Goal: Check status: Check status

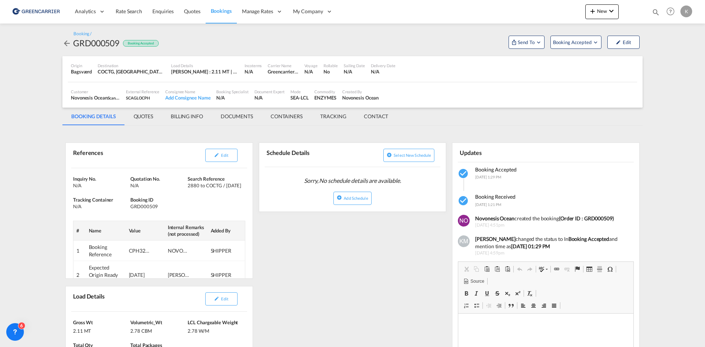
click at [66, 41] on md-icon "icon-arrow-left" at bounding box center [66, 43] width 9 height 9
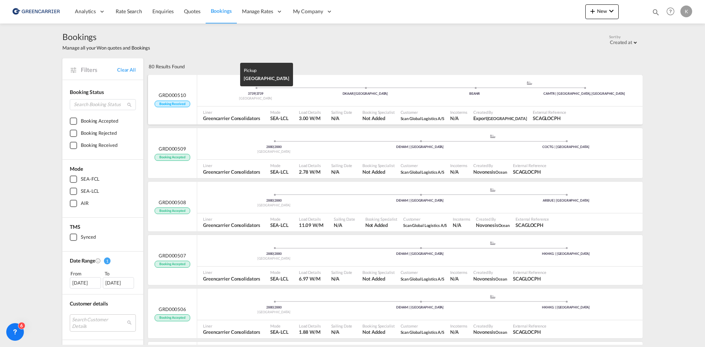
click at [215, 96] on div "[GEOGRAPHIC_DATA]" at bounding box center [255, 98] width 109 height 5
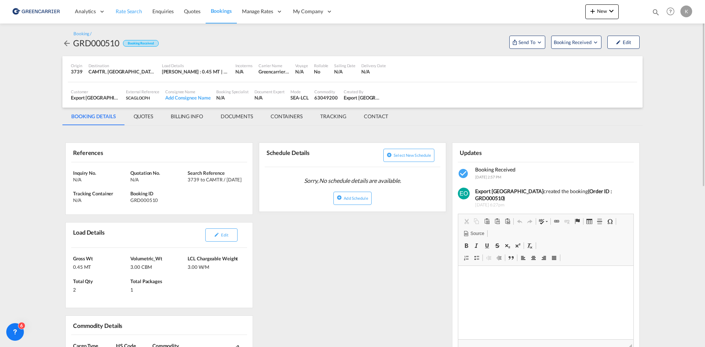
click at [121, 7] on link "Rate Search" at bounding box center [129, 12] width 37 height 24
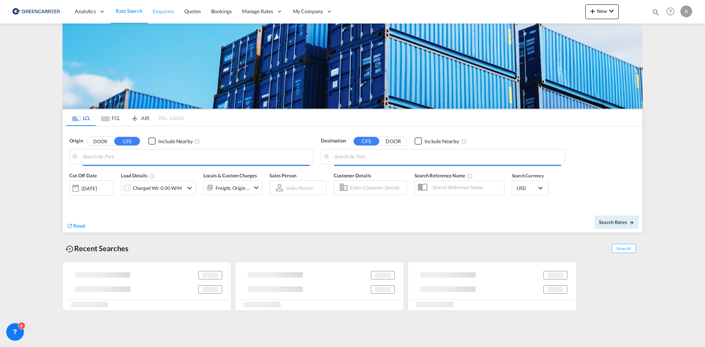
click at [171, 11] on span "Enquiries" at bounding box center [163, 11] width 21 height 6
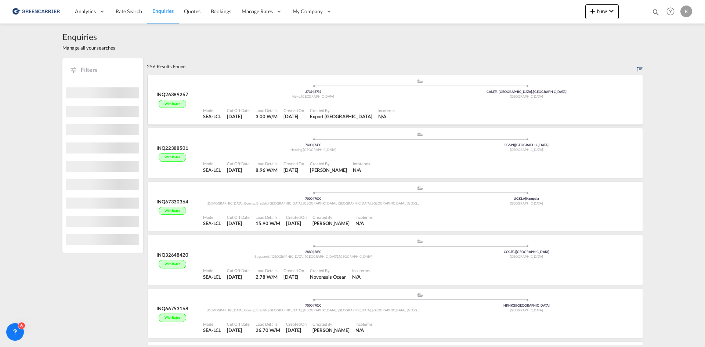
click at [239, 93] on div "3739 | 3739" at bounding box center [313, 92] width 213 height 5
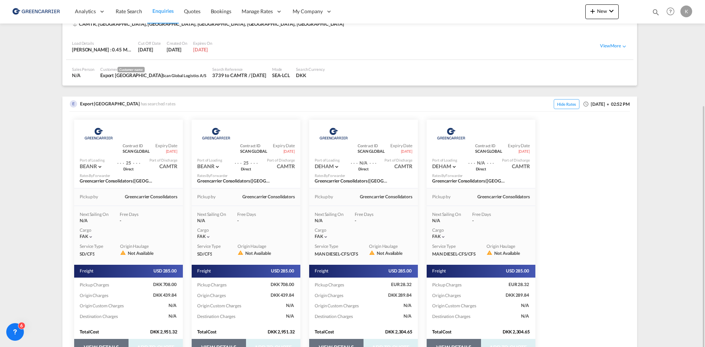
scroll to position [101, 0]
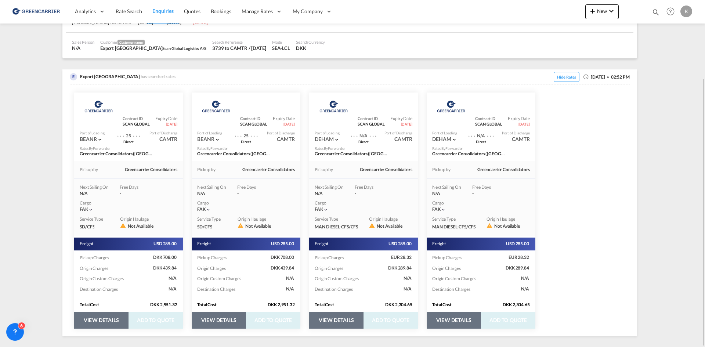
click at [115, 312] on button "VIEW DETAILS" at bounding box center [101, 320] width 54 height 17
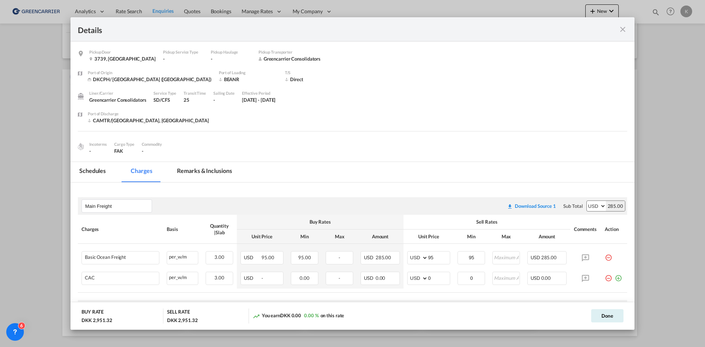
click at [207, 171] on md-tab-item "Remarks & Inclusions" at bounding box center [204, 172] width 72 height 20
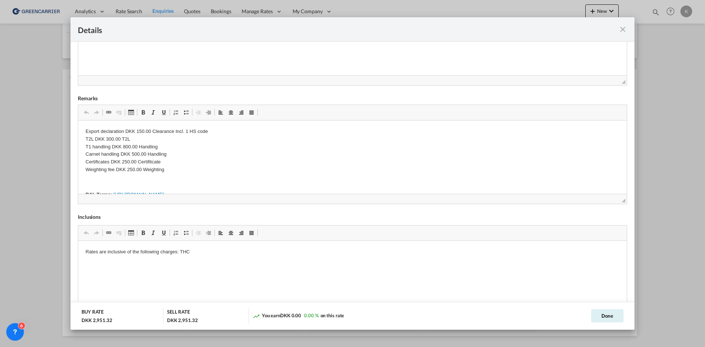
scroll to position [220, 0]
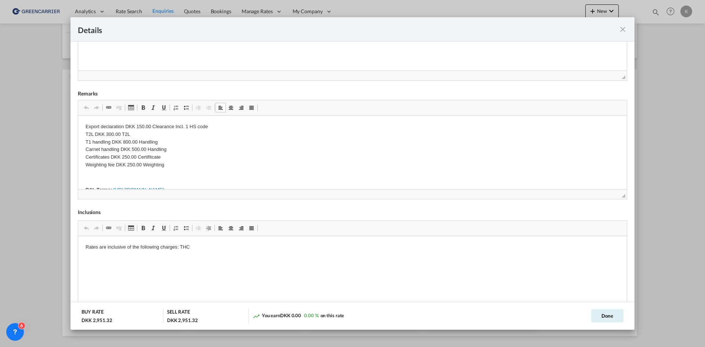
click at [615, 134] on html "Export declaration DKK 150.00 Clearance Incl. 1 HS code T2L DKK 300.00 T2L T1 h…" at bounding box center [352, 230] width 548 height 228
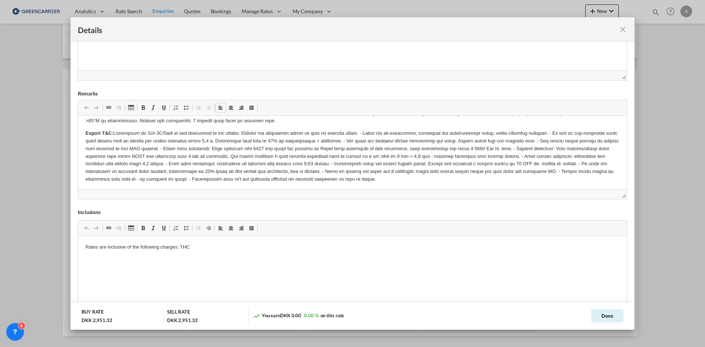
scroll to position [154, 0]
click at [542, 171] on p "Export T&C:" at bounding box center [353, 155] width 534 height 54
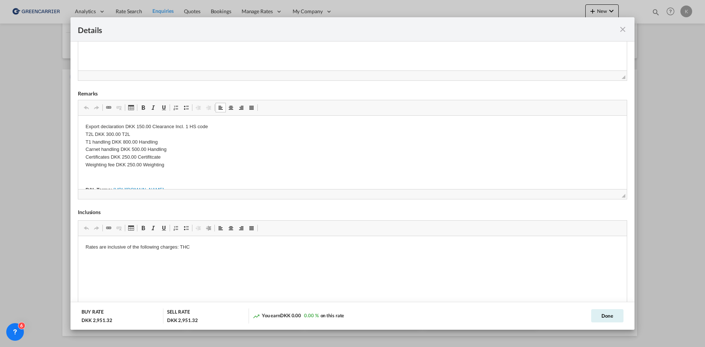
drag, startPoint x: 621, startPoint y: 30, endPoint x: 429, endPoint y: 86, distance: 200.2
click at [621, 31] on md-icon "icon-close fg-AAA8AD m-0 cursor" at bounding box center [622, 29] width 9 height 9
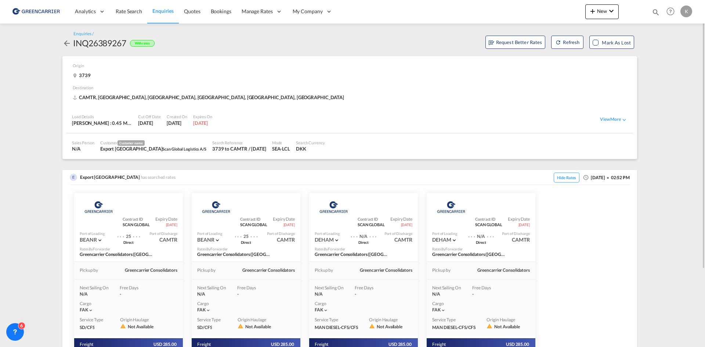
click at [66, 45] on md-icon "icon-arrow-left" at bounding box center [66, 43] width 9 height 9
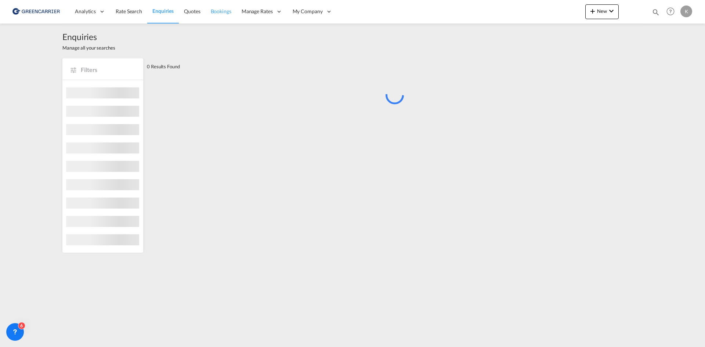
click at [224, 12] on span "Bookings" at bounding box center [221, 11] width 21 height 6
